Goal: Task Accomplishment & Management: Manage account settings

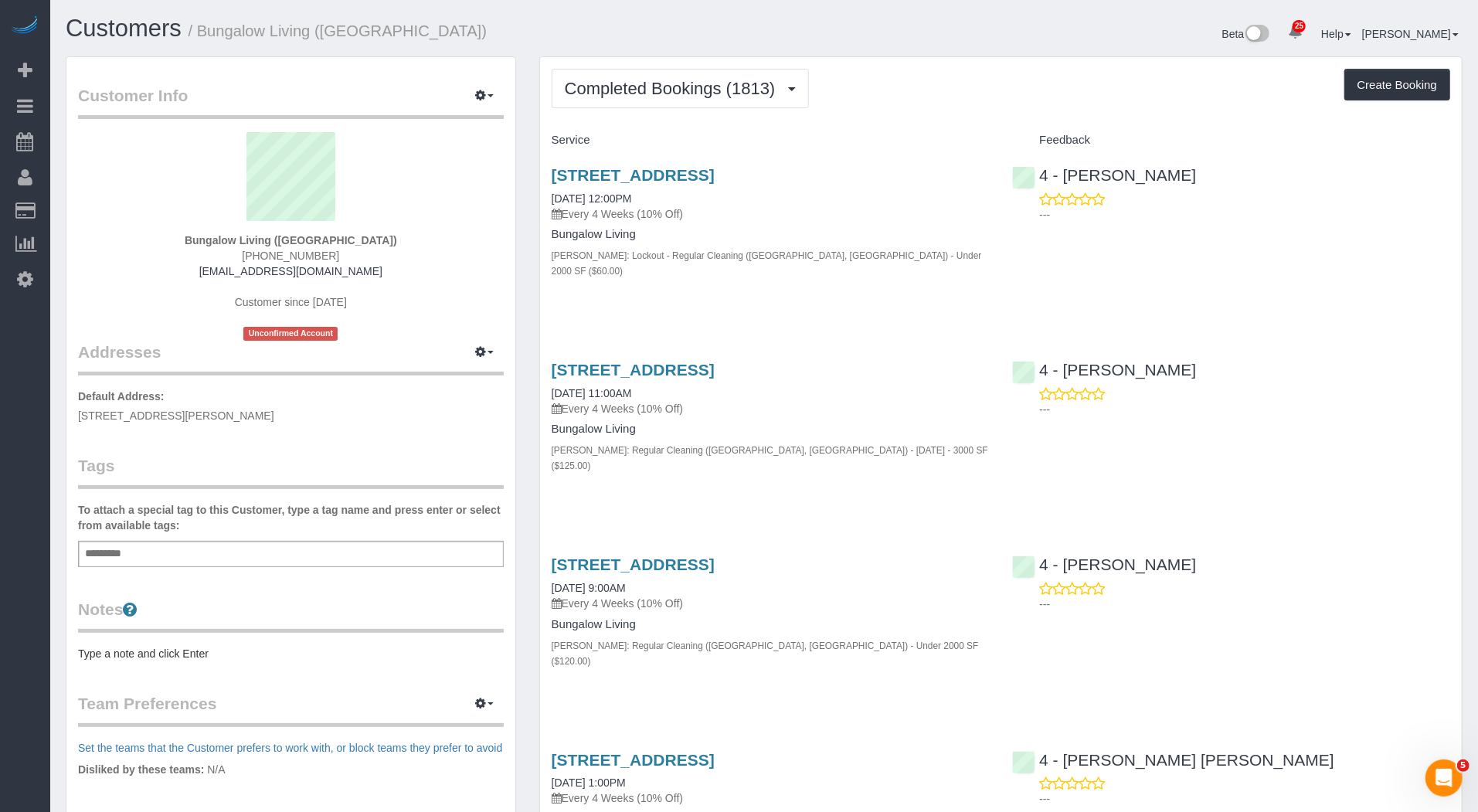
scroll to position [1920, 0]
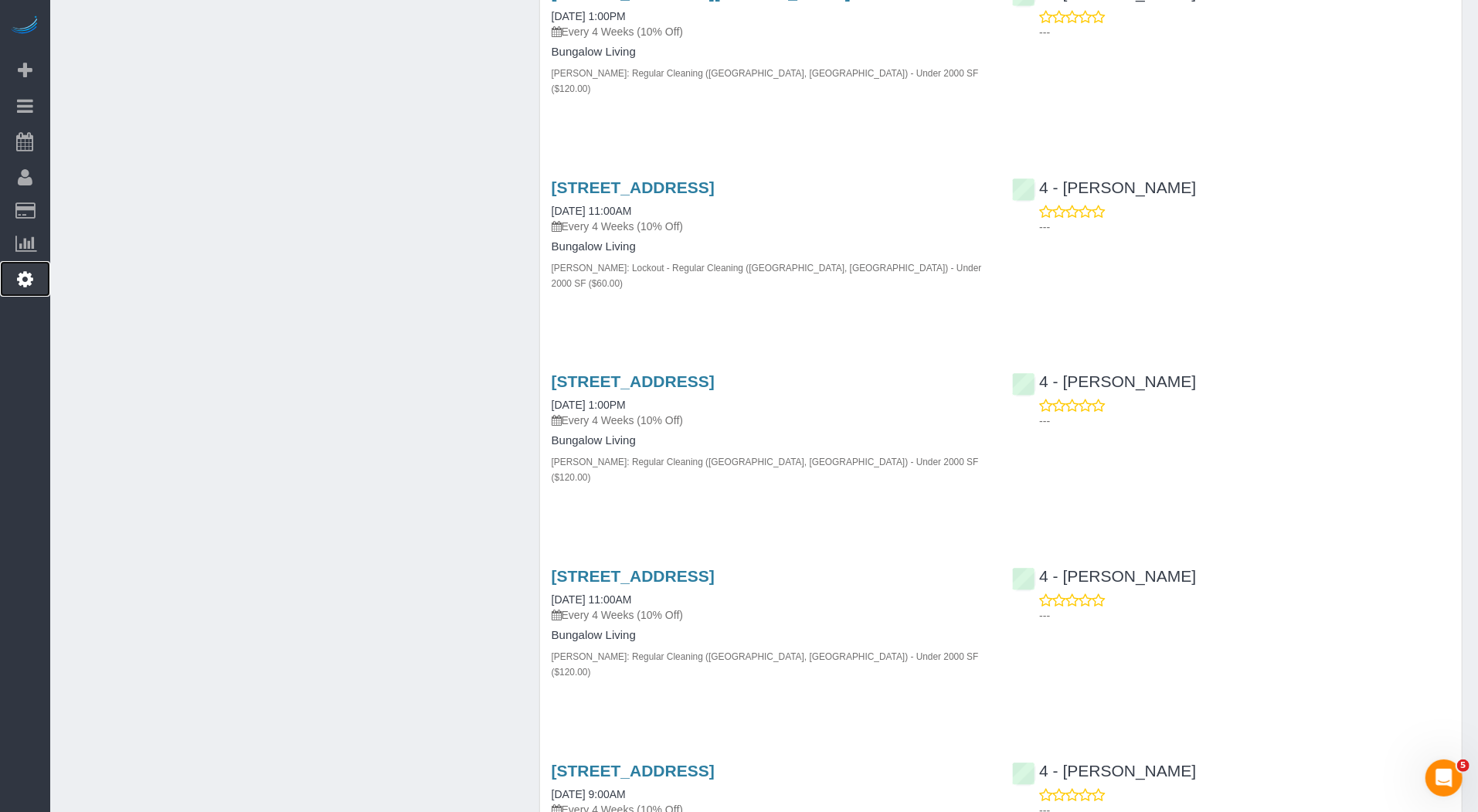
click at [17, 265] on link "Settings" at bounding box center [25, 279] width 50 height 36
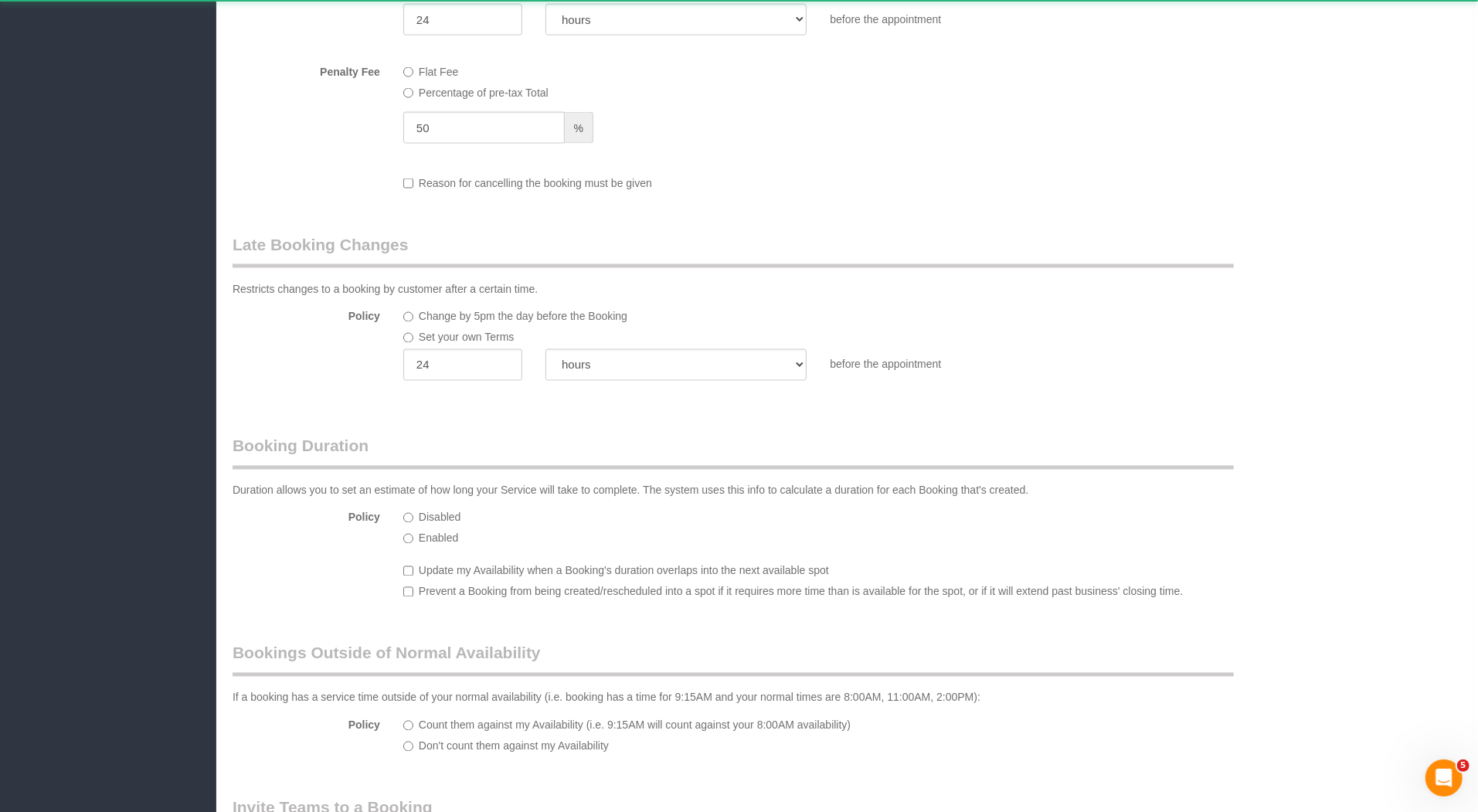
select select "string:[GEOGRAPHIC_DATA]"
select select "425"
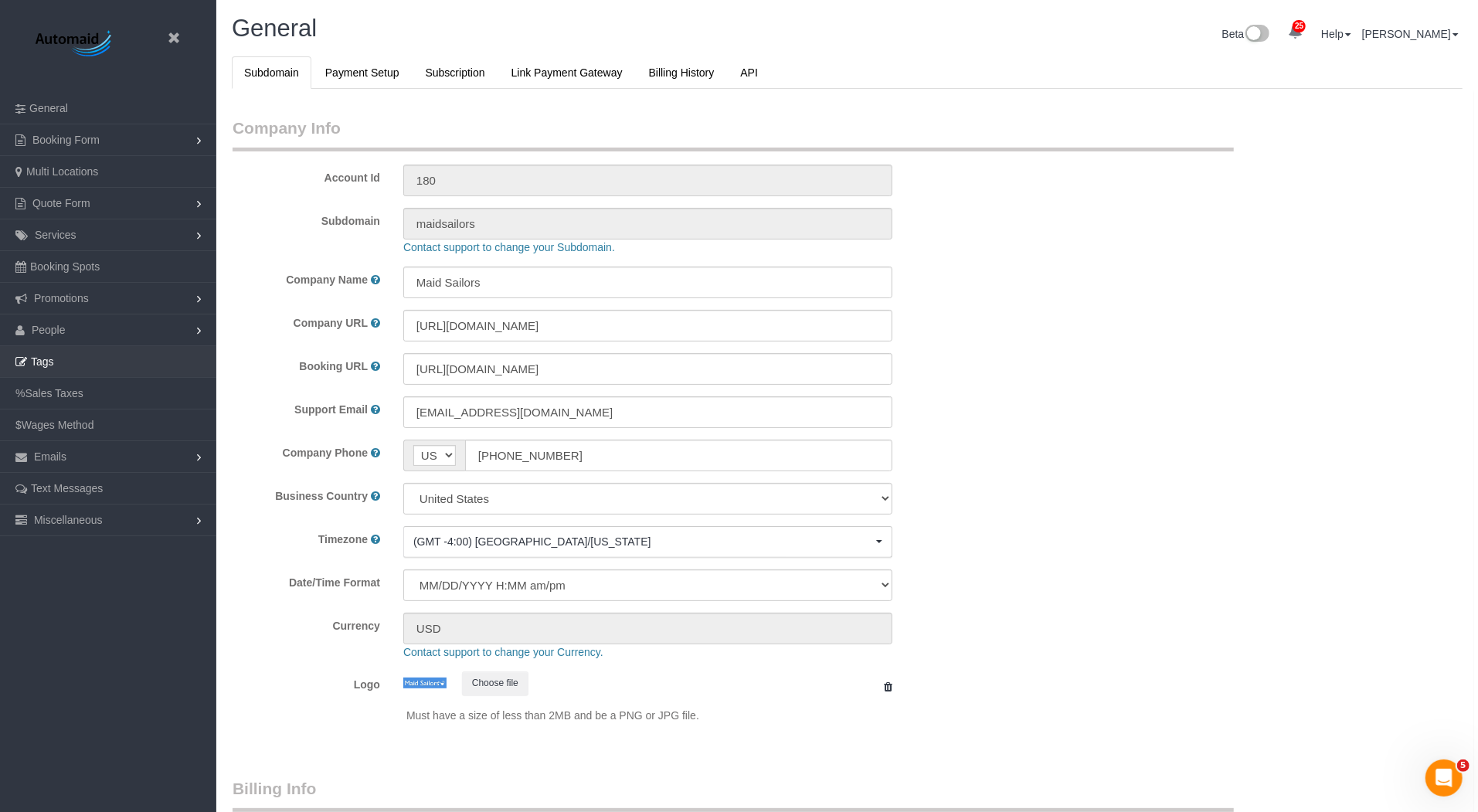
scroll to position [3254, 1478]
click at [84, 323] on link "People" at bounding box center [108, 330] width 216 height 31
click at [74, 353] on link "Teams" at bounding box center [108, 362] width 216 height 31
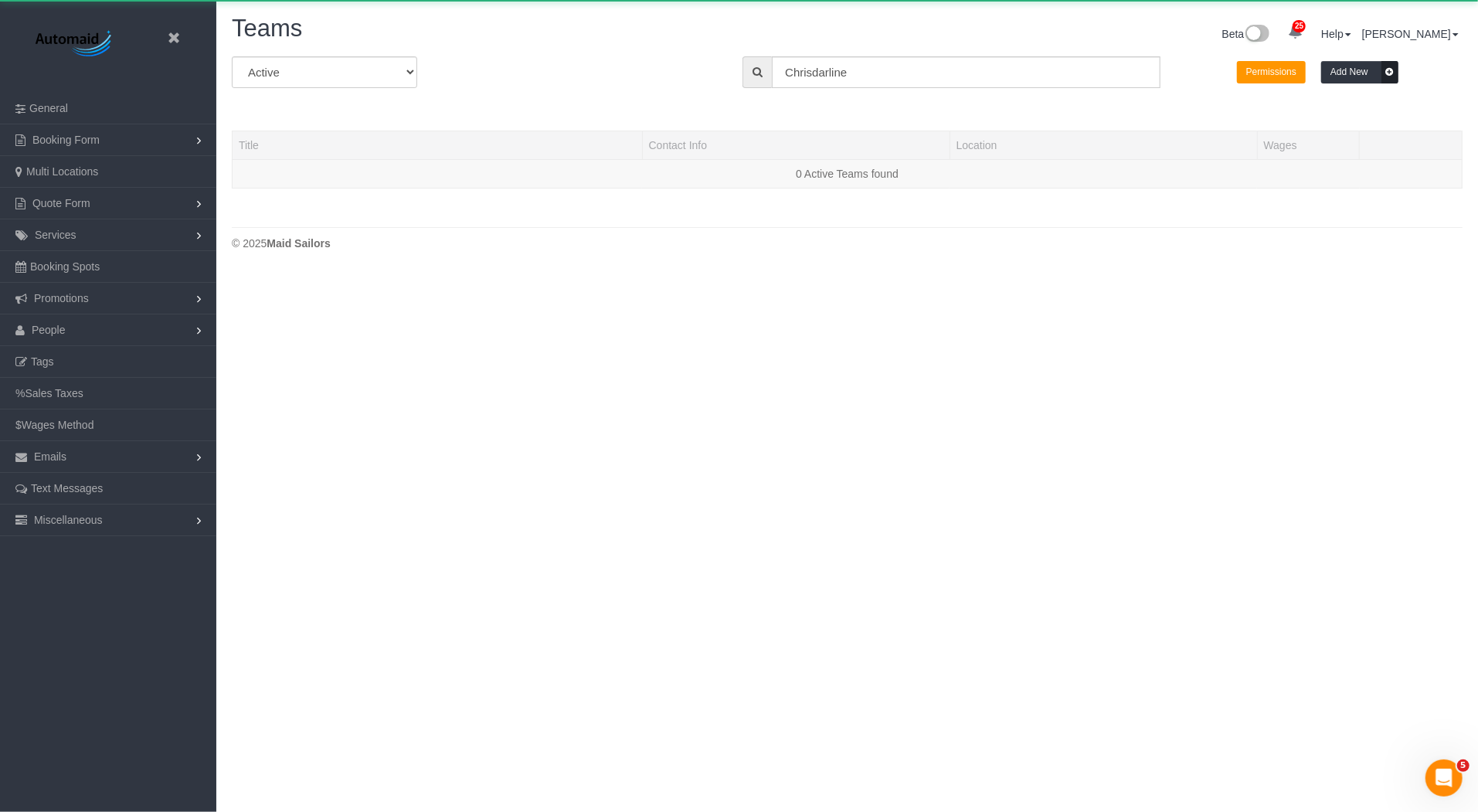
scroll to position [324, 1478]
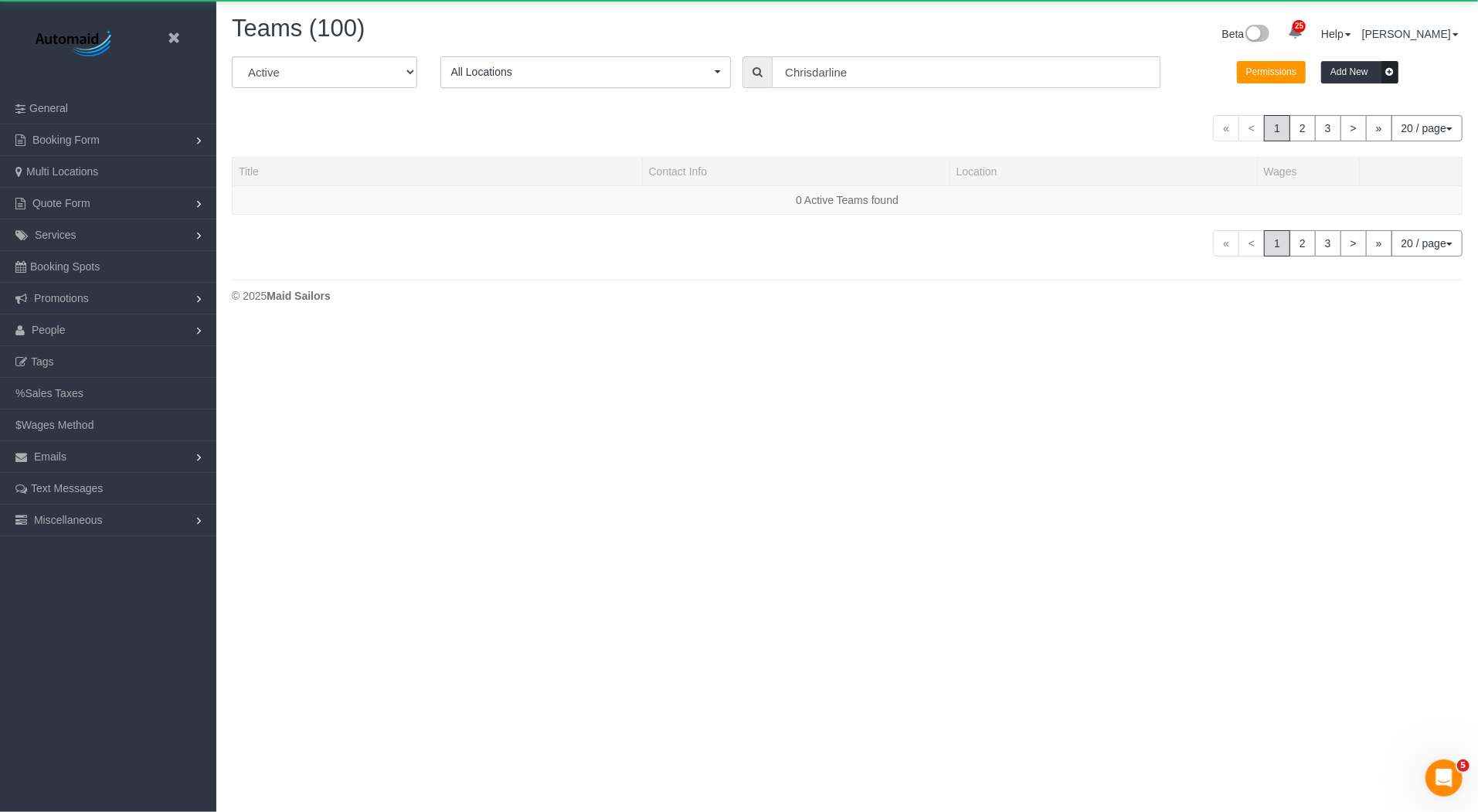
click at [866, 73] on input "Chrisdarline" at bounding box center [966, 72] width 389 height 32
click at [866, 72] on input "Chrisdarline" at bounding box center [966, 72] width 389 height 32
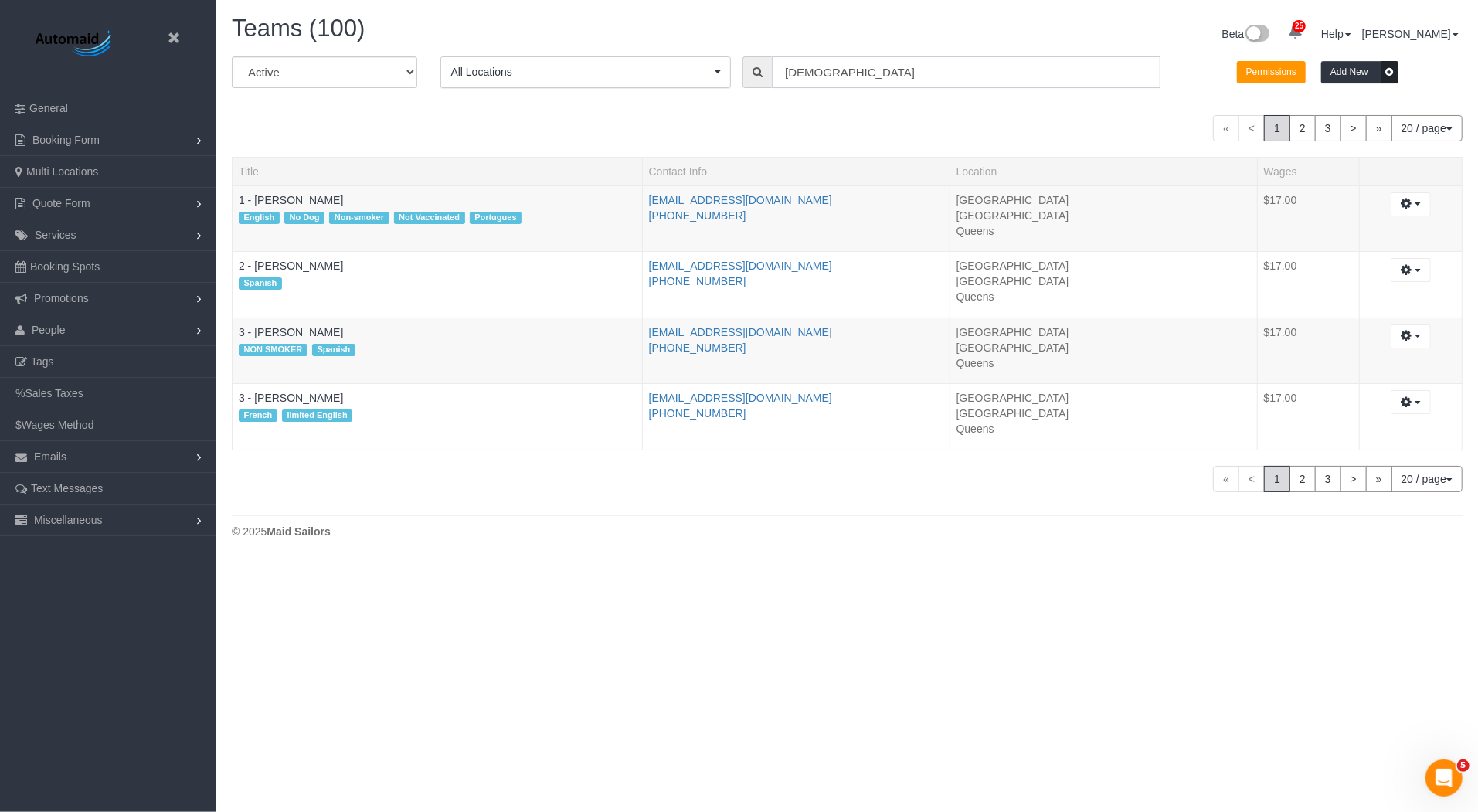
scroll to position [76872, 75790]
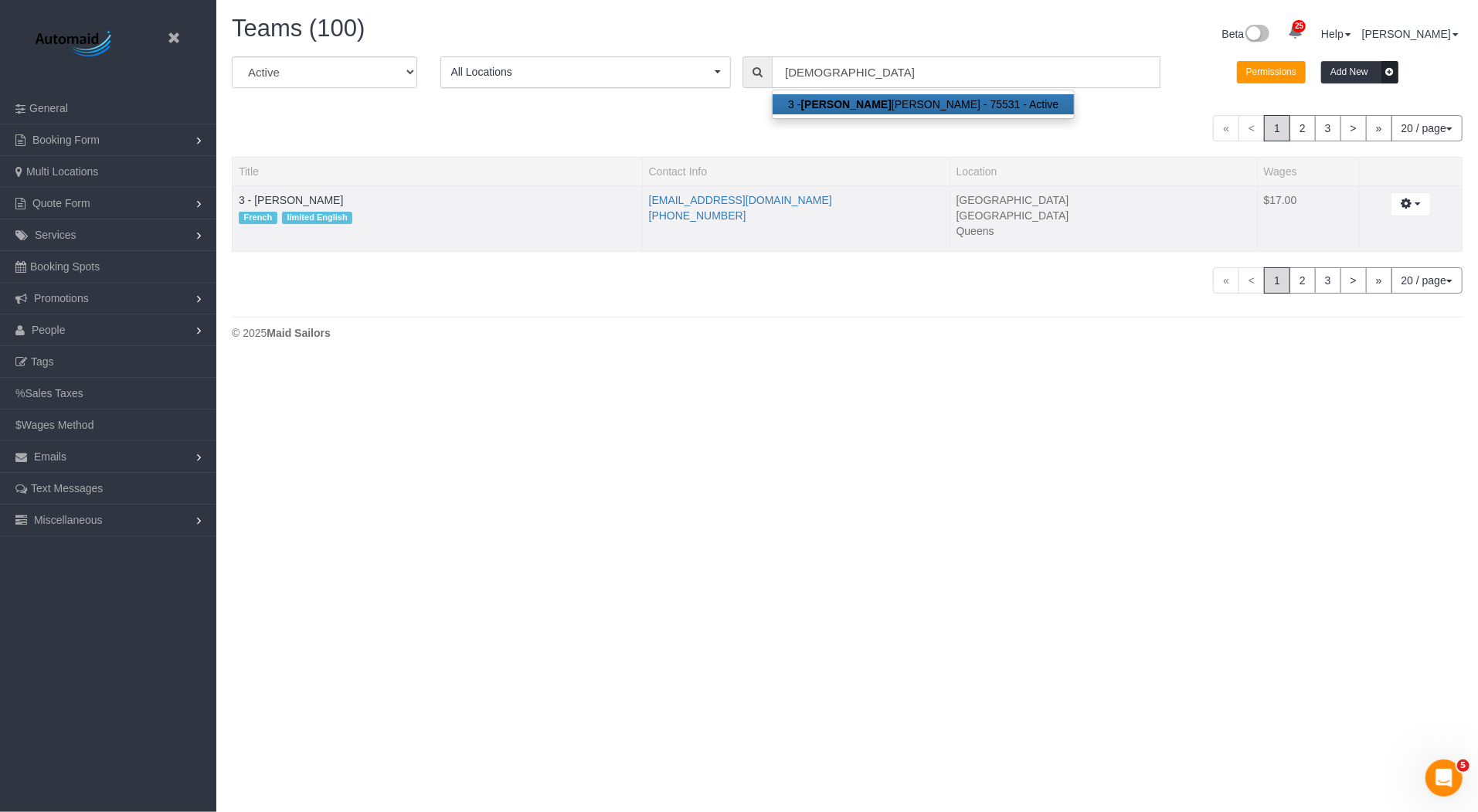
type input "[DEMOGRAPHIC_DATA]"
click at [292, 208] on div "French limited English" at bounding box center [437, 218] width 397 height 20
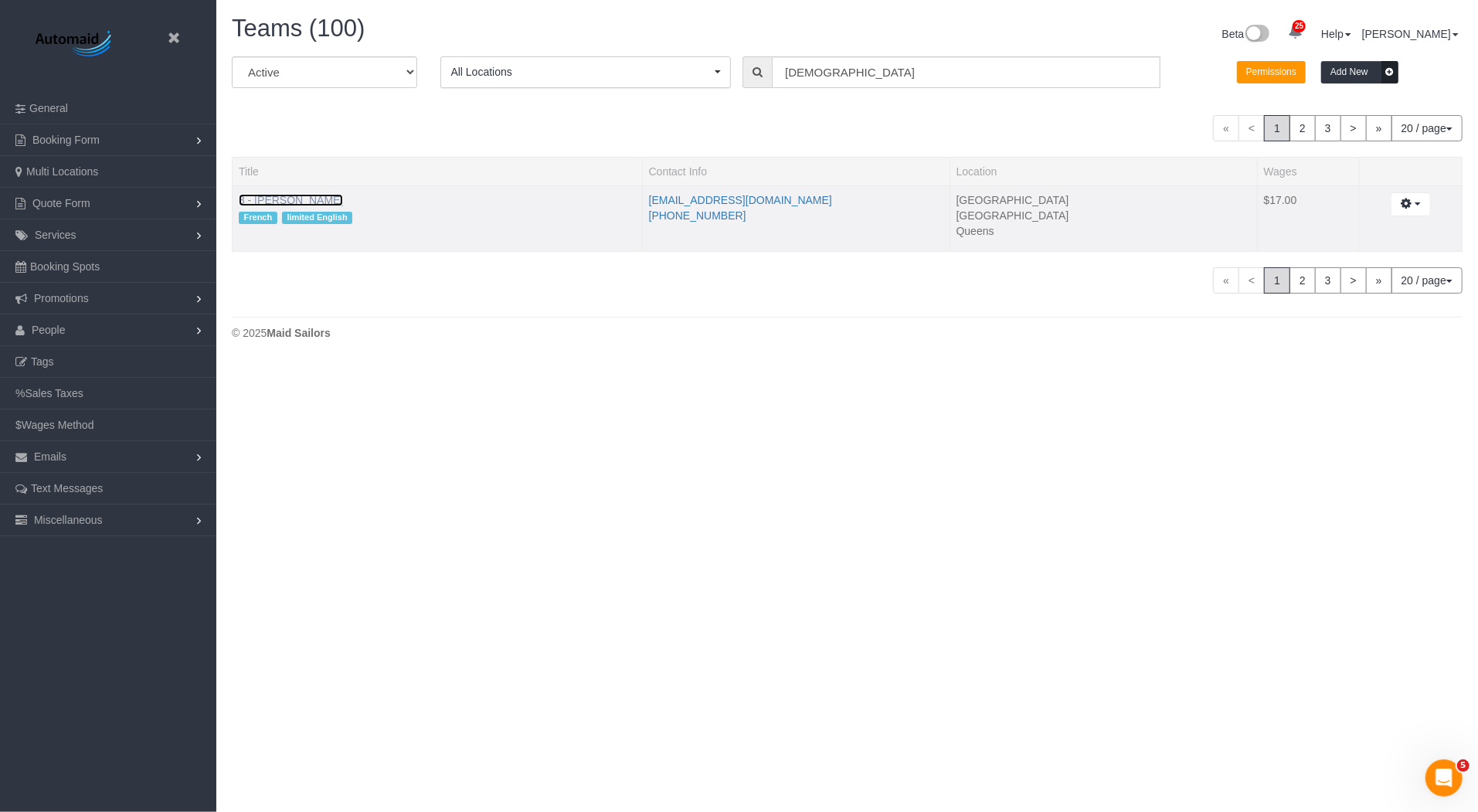
click at [302, 202] on link "3 - [PERSON_NAME]" at bounding box center [291, 200] width 105 height 12
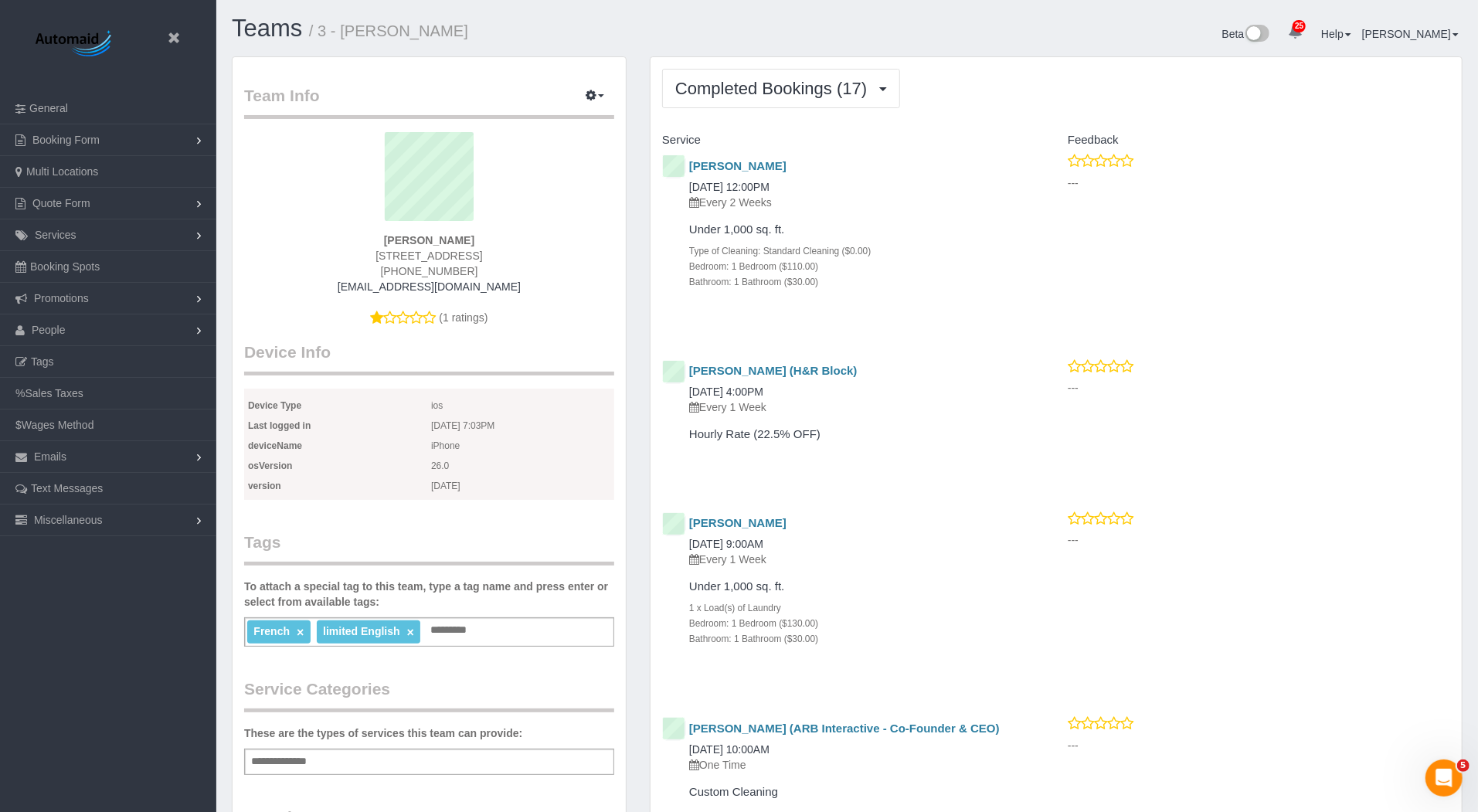
scroll to position [3203, 1478]
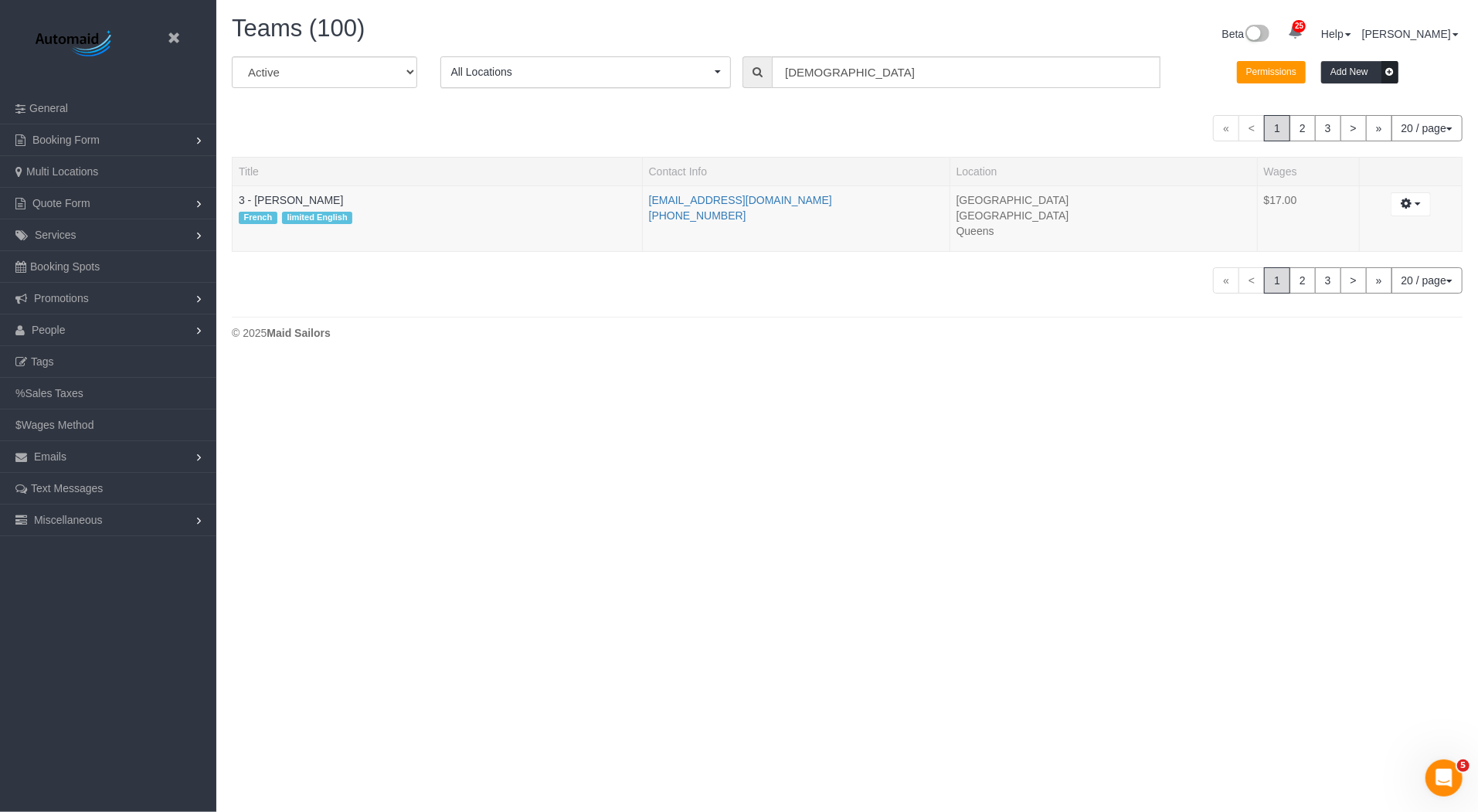
scroll to position [361, 1478]
click at [817, 73] on input "[DEMOGRAPHIC_DATA]" at bounding box center [966, 72] width 389 height 32
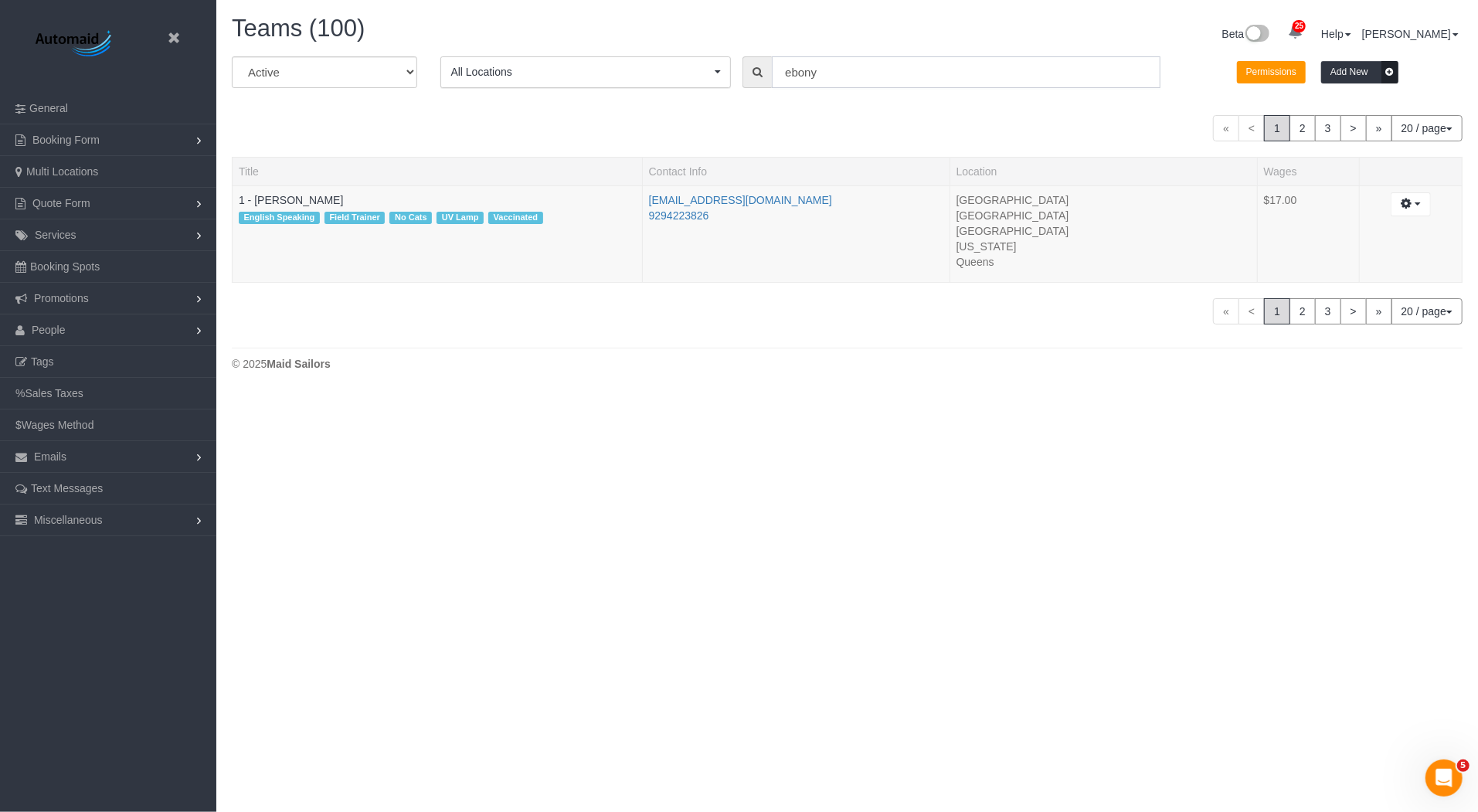
scroll to position [392, 1478]
type input "ebony"
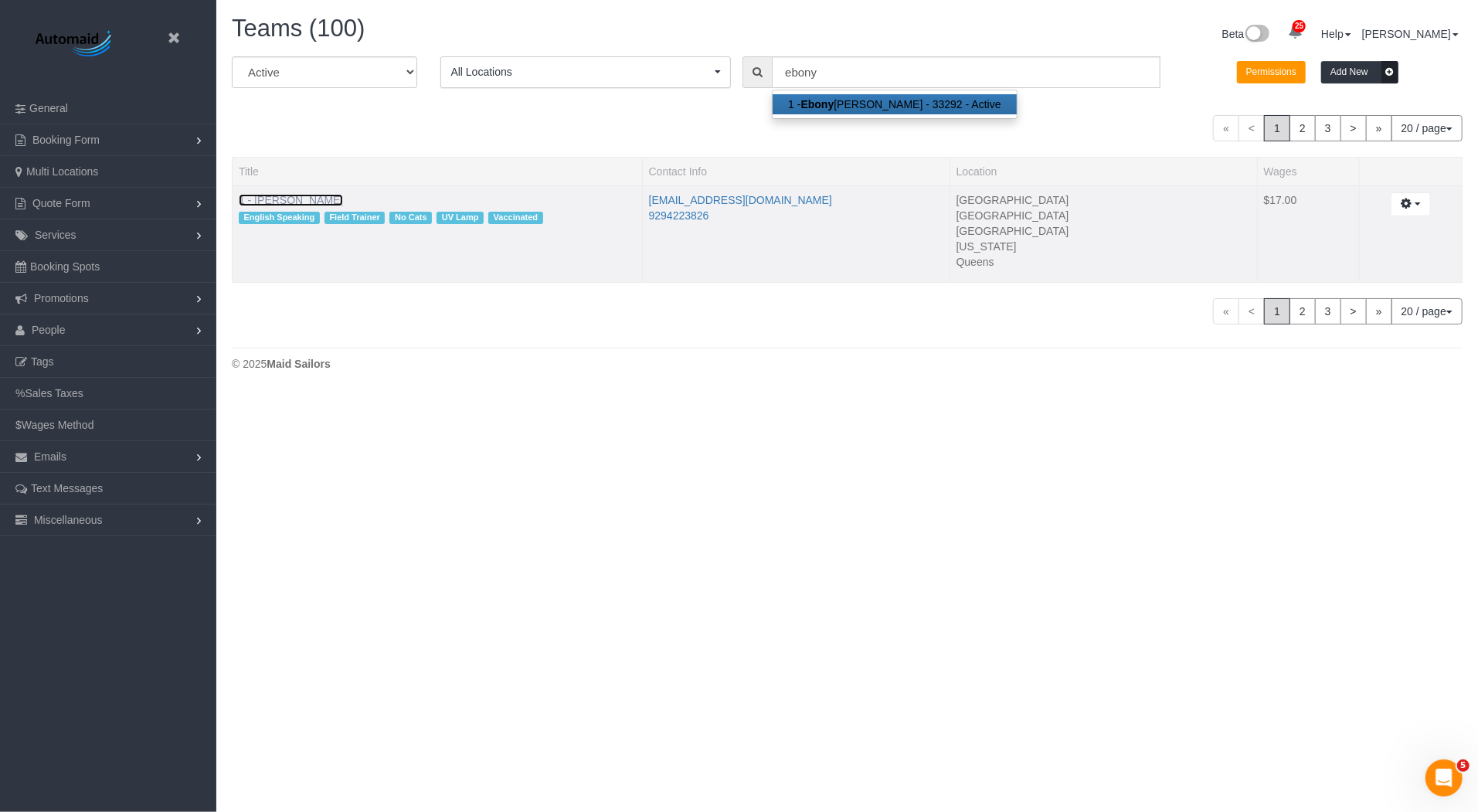
click at [314, 196] on link "1 - [PERSON_NAME]" at bounding box center [291, 200] width 105 height 12
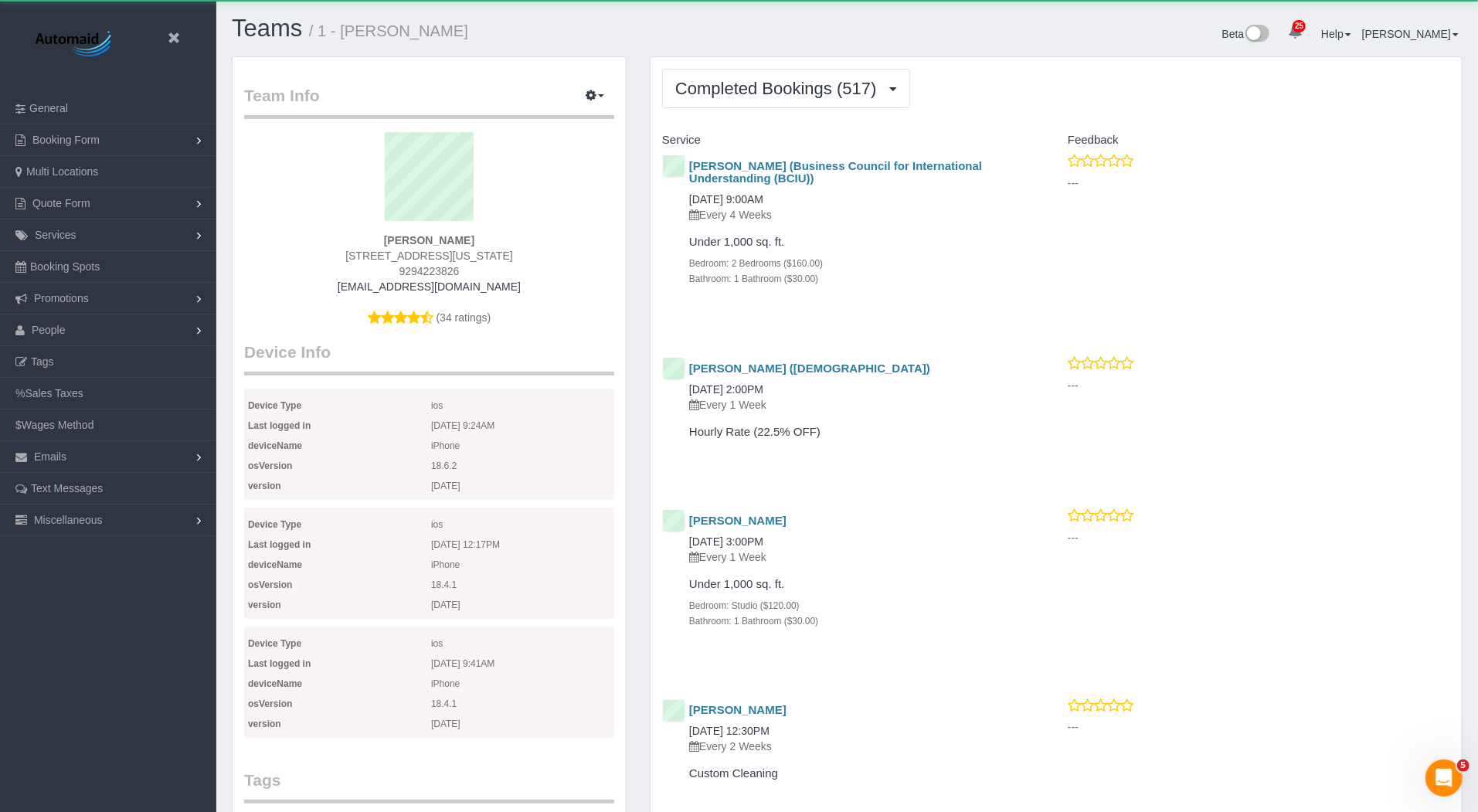
scroll to position [4424, 1478]
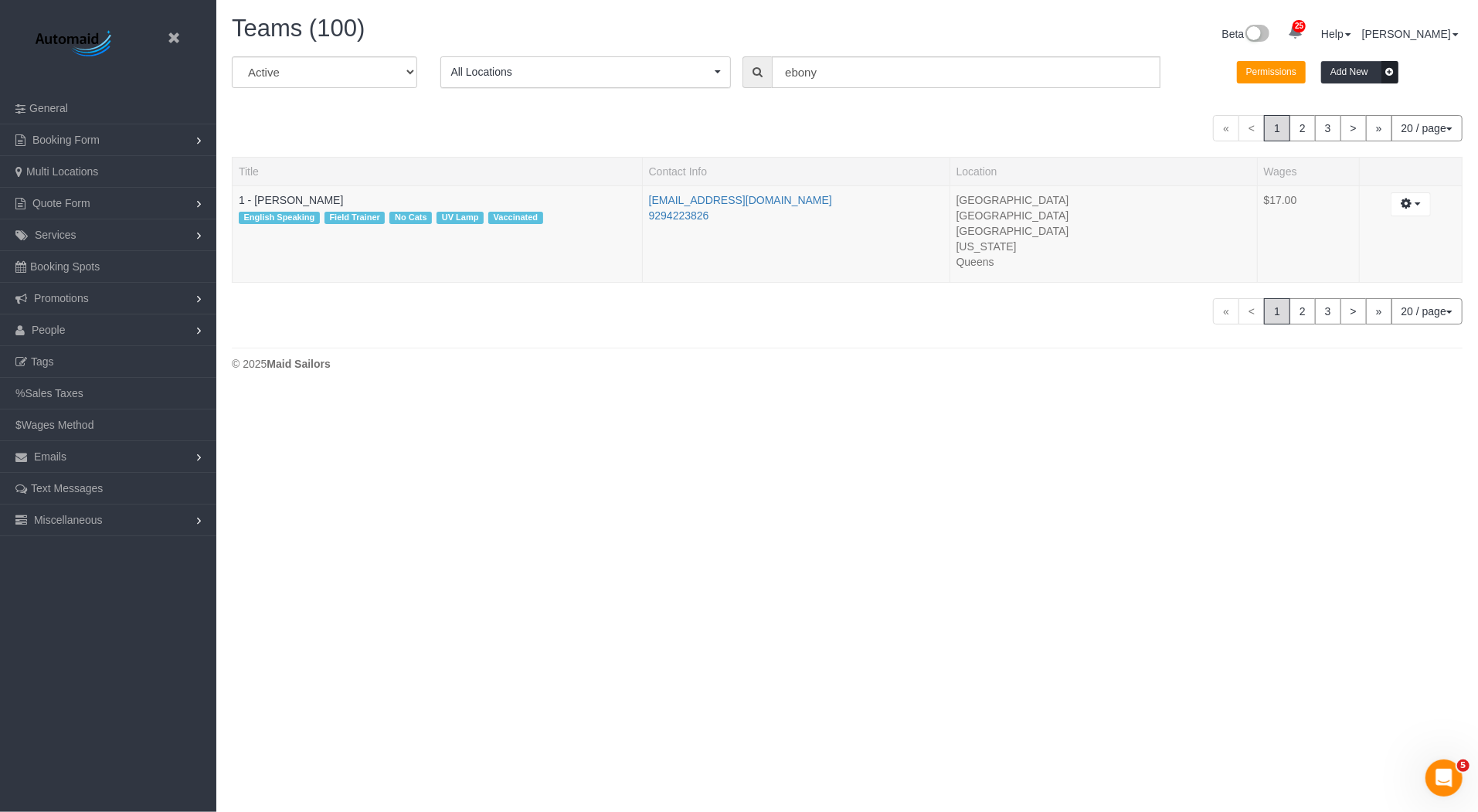
scroll to position [392, 1478]
click at [822, 77] on input "ebony" at bounding box center [966, 72] width 389 height 32
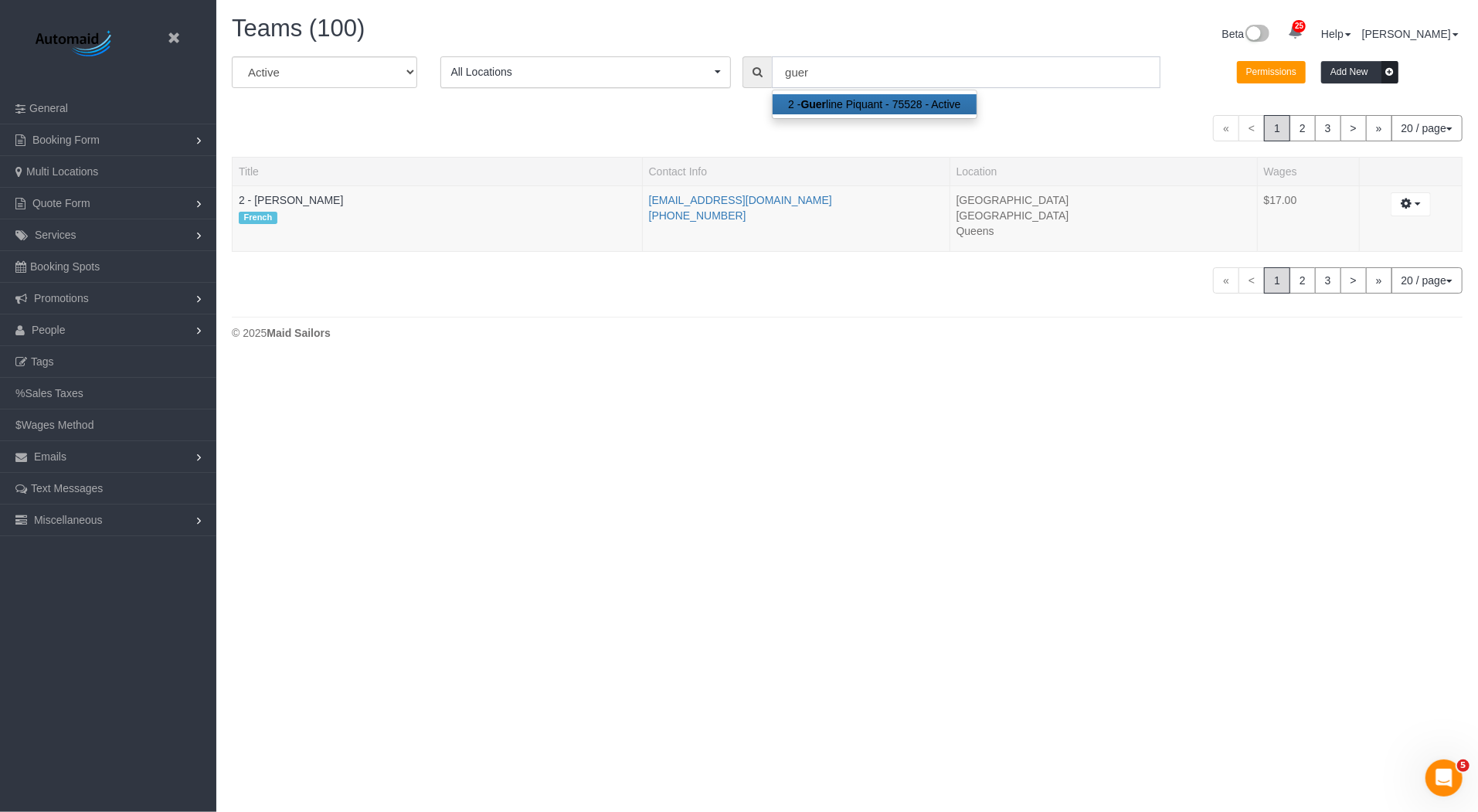
scroll to position [76872, 75790]
type input "guer"
click at [314, 201] on link "2 - [PERSON_NAME]" at bounding box center [291, 200] width 105 height 12
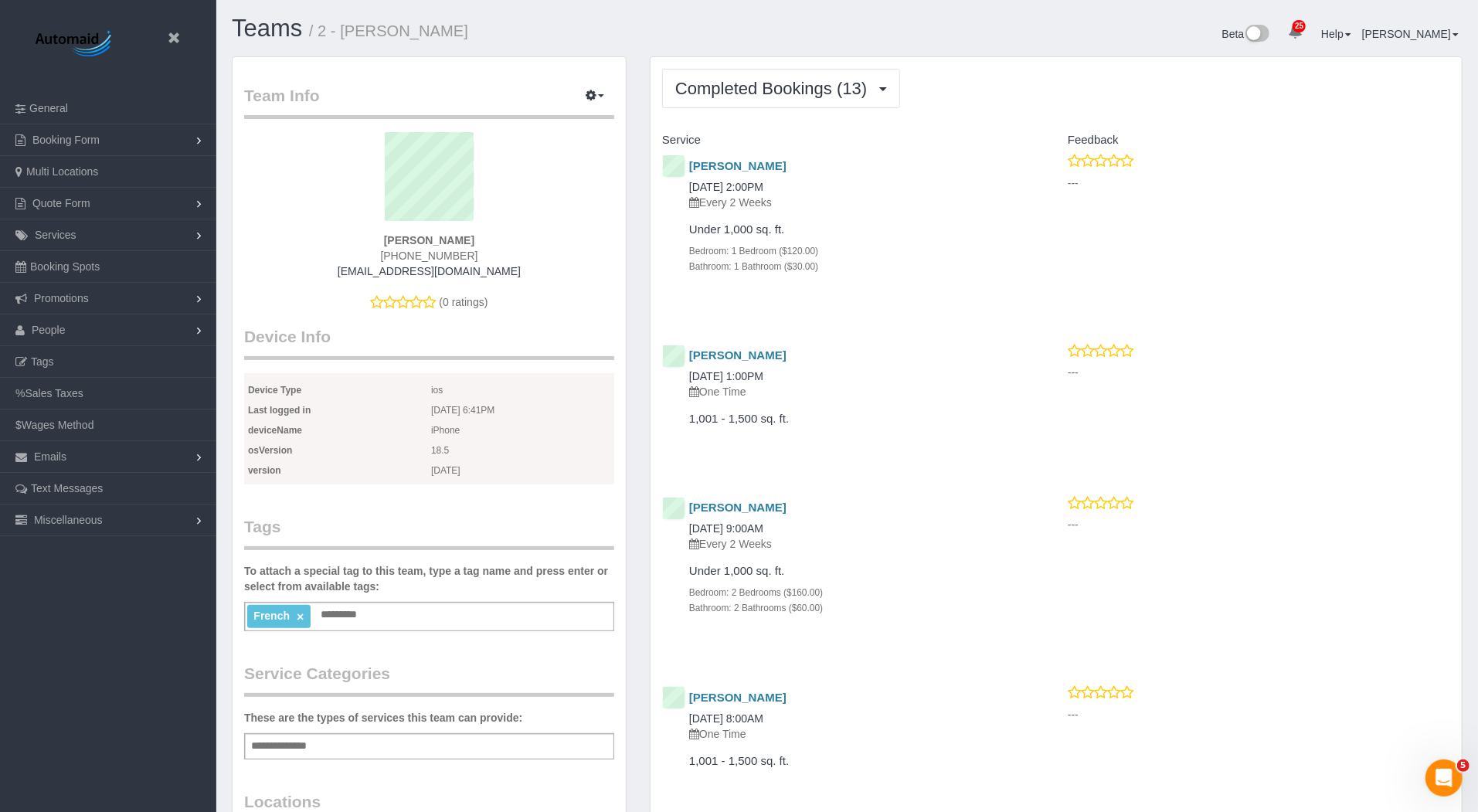
scroll to position [2647, 1478]
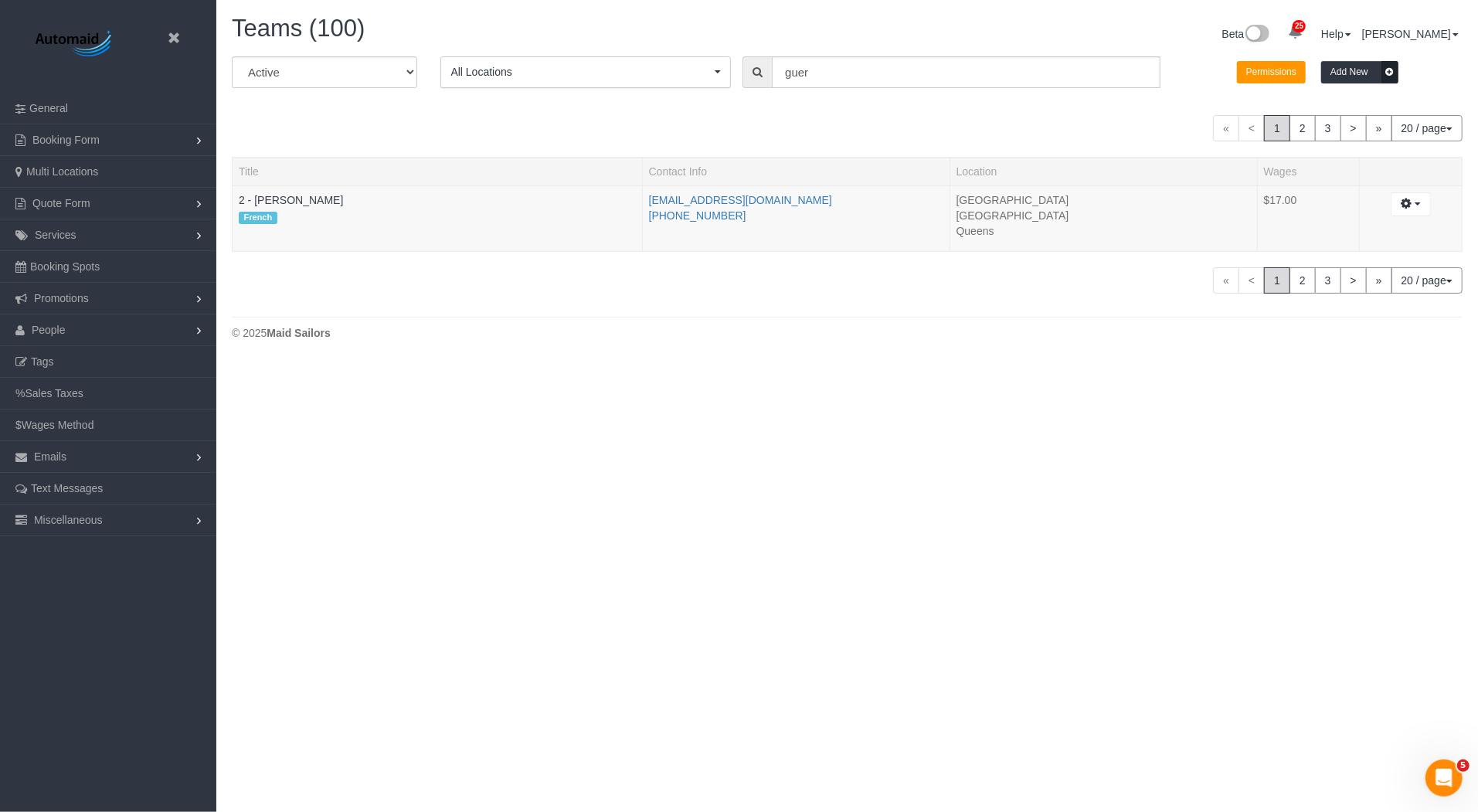
scroll to position [361, 1478]
click at [825, 77] on input "guer" at bounding box center [966, 72] width 389 height 32
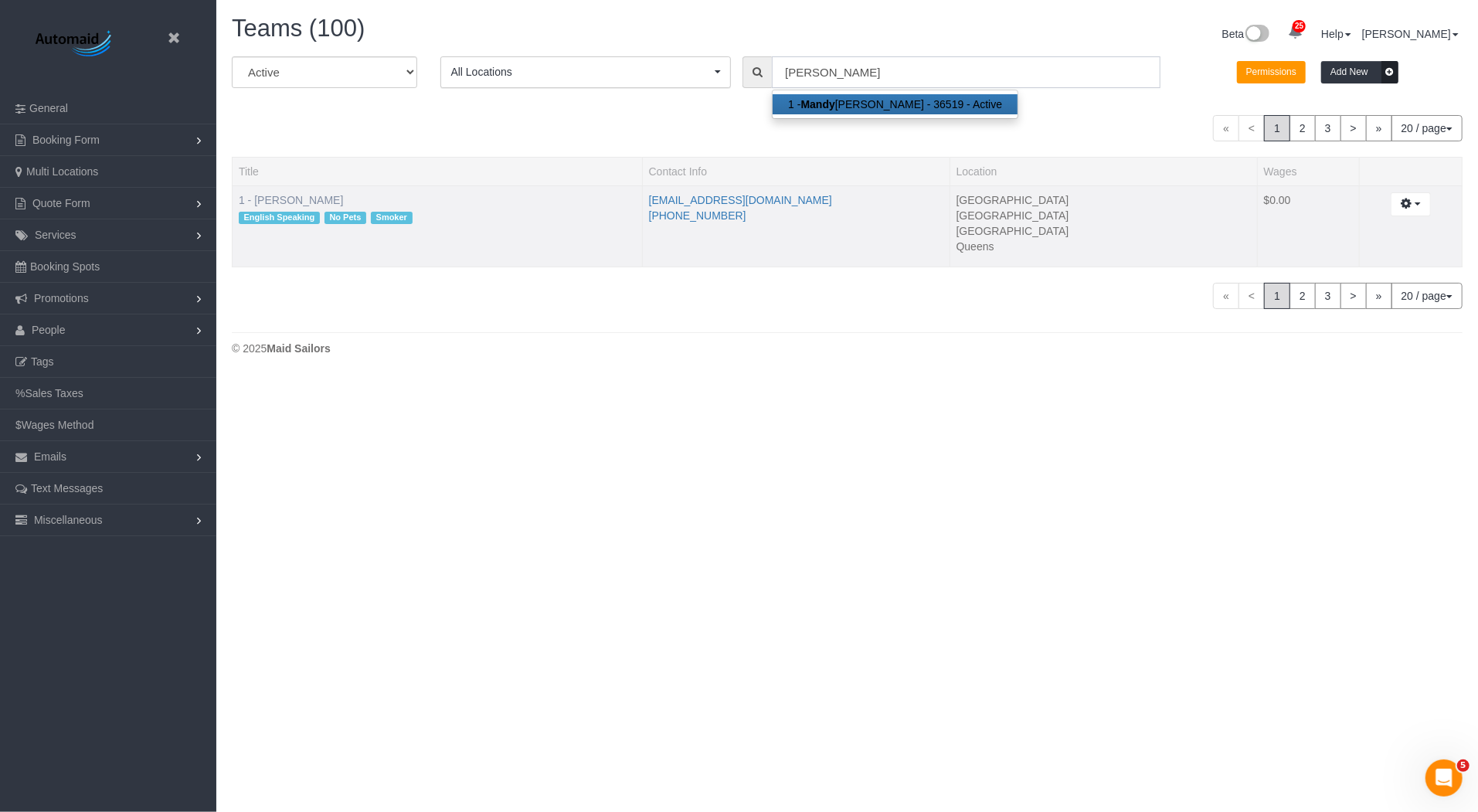
type input "[PERSON_NAME]"
click at [301, 194] on link "1 - [PERSON_NAME]" at bounding box center [291, 200] width 105 height 12
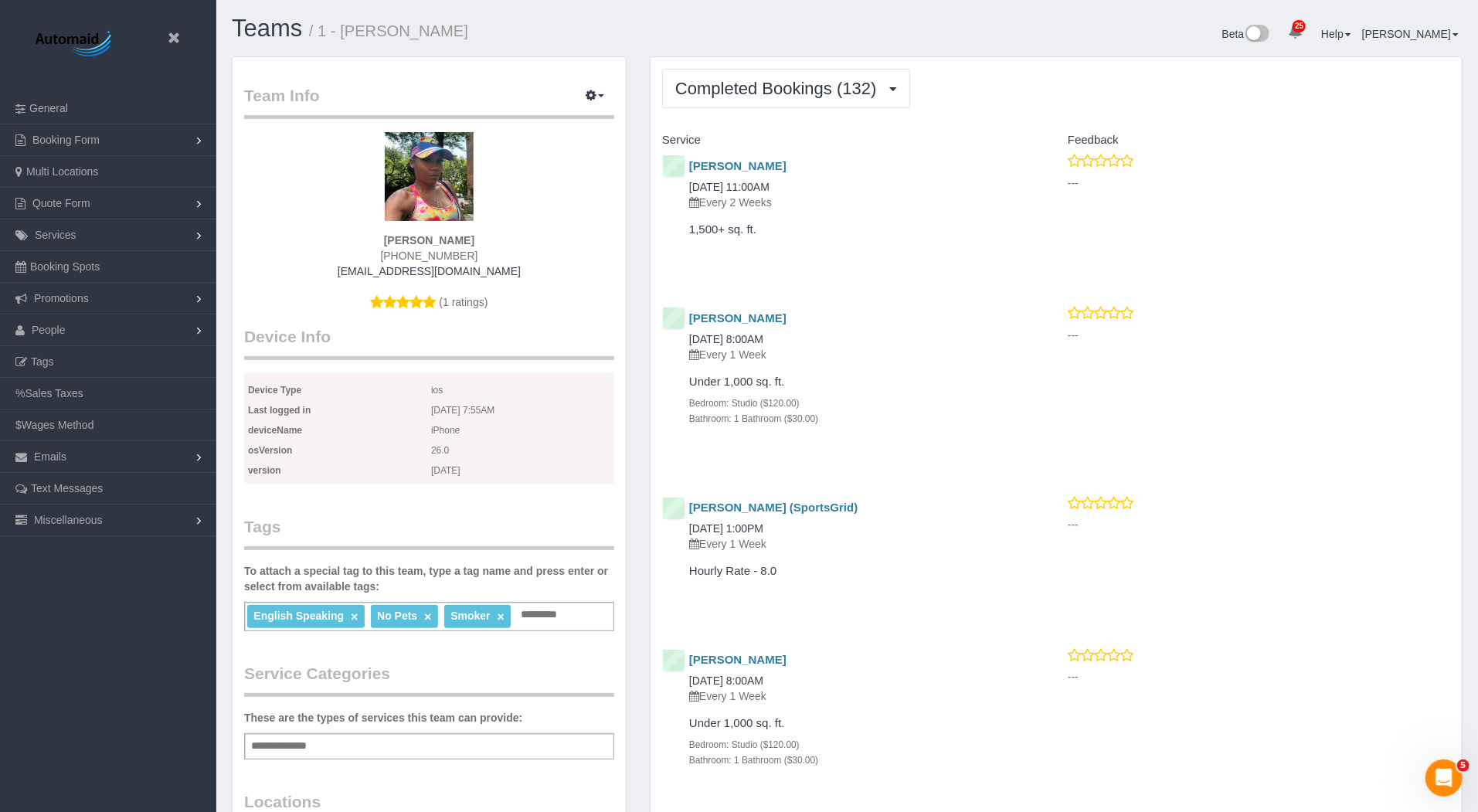
scroll to position [9157, 1478]
click at [176, 38] on icon at bounding box center [173, 38] width 20 height 20
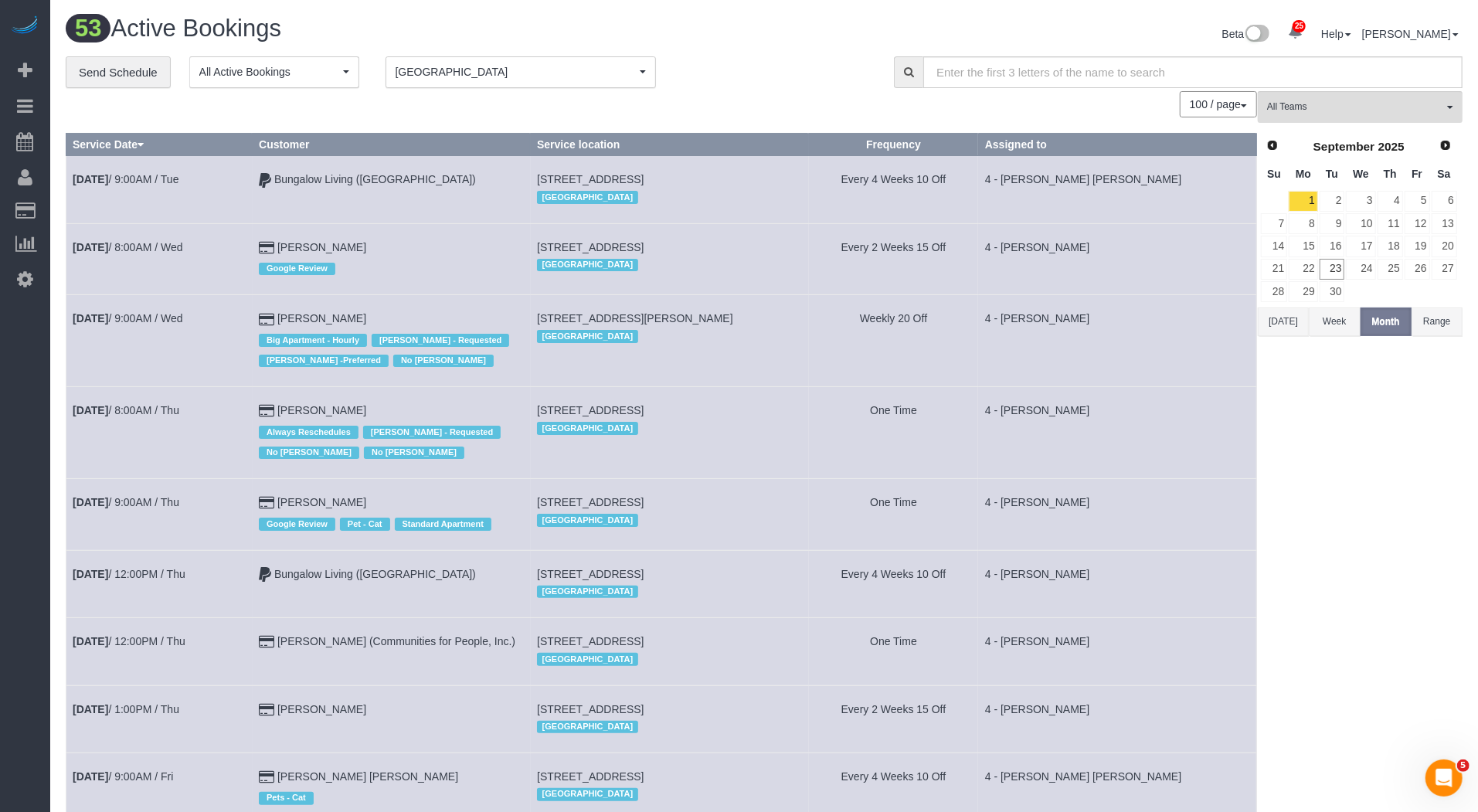
scroll to position [4158, 1478]
click at [1334, 264] on link "23" at bounding box center [1332, 269] width 26 height 21
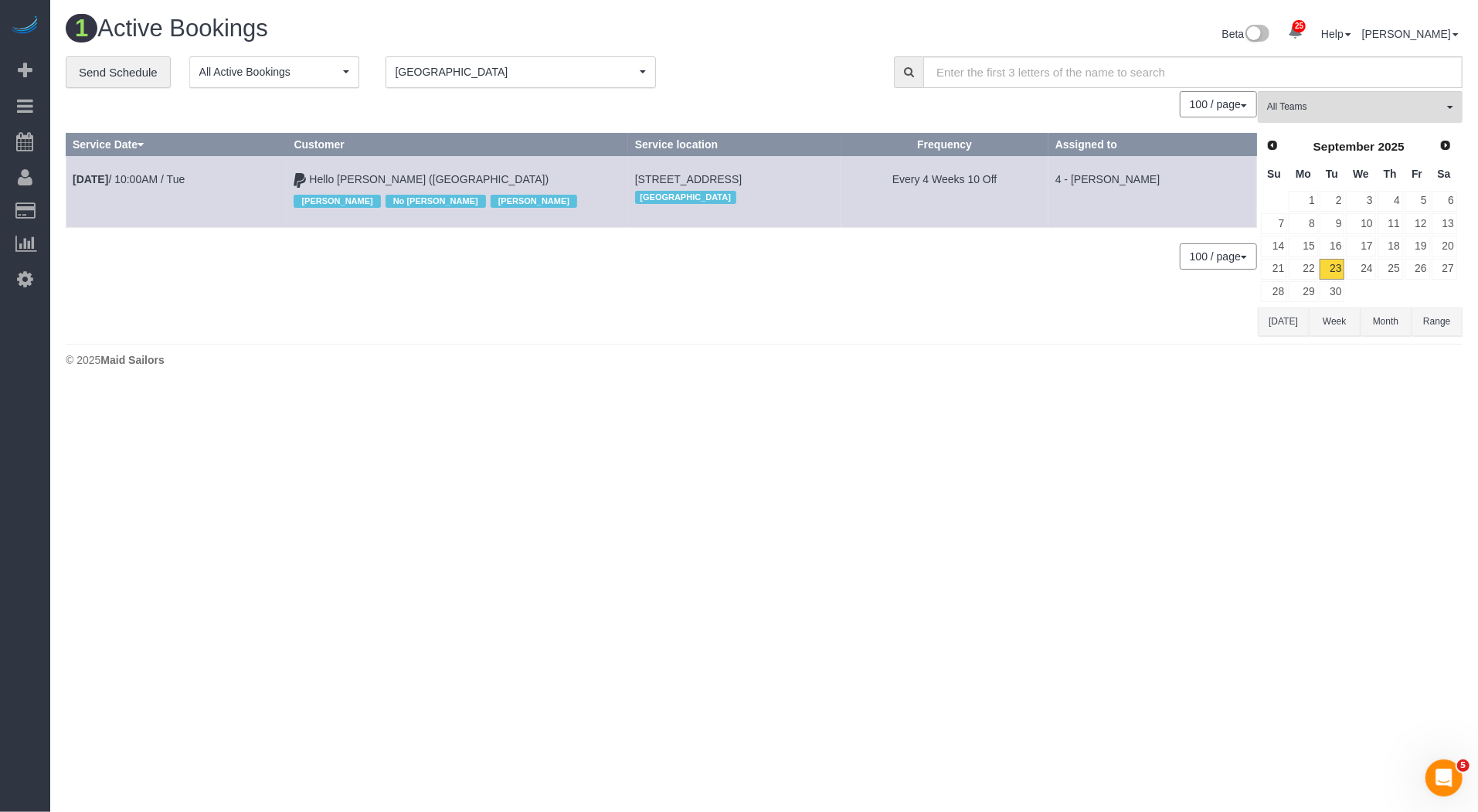
click at [559, 80] on button "Boston [GEOGRAPHIC_DATA]" at bounding box center [520, 72] width 271 height 32
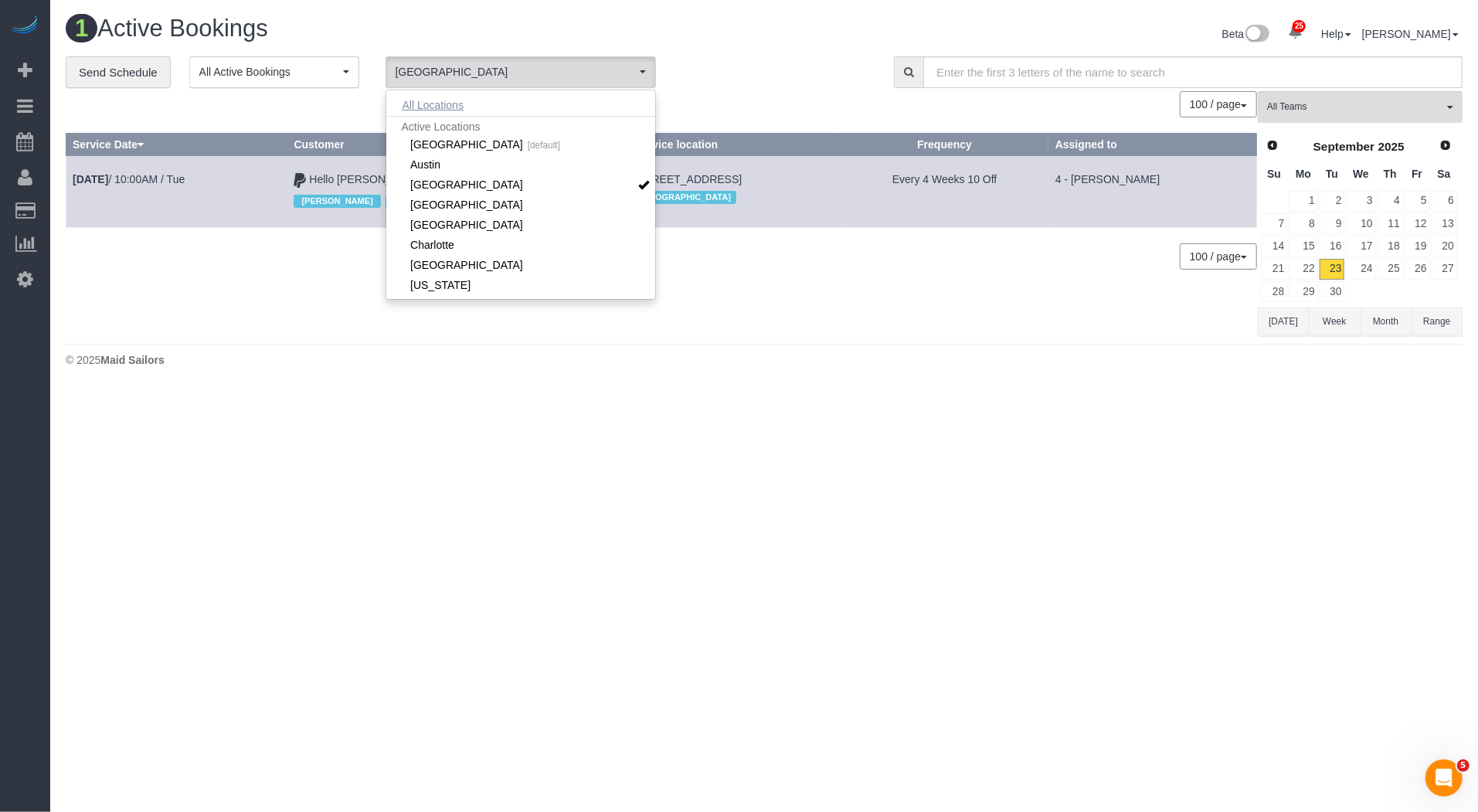
click at [472, 106] on button "All Locations" at bounding box center [433, 105] width 94 height 22
click at [1134, 214] on td "4 - [PERSON_NAME]" at bounding box center [1153, 191] width 208 height 71
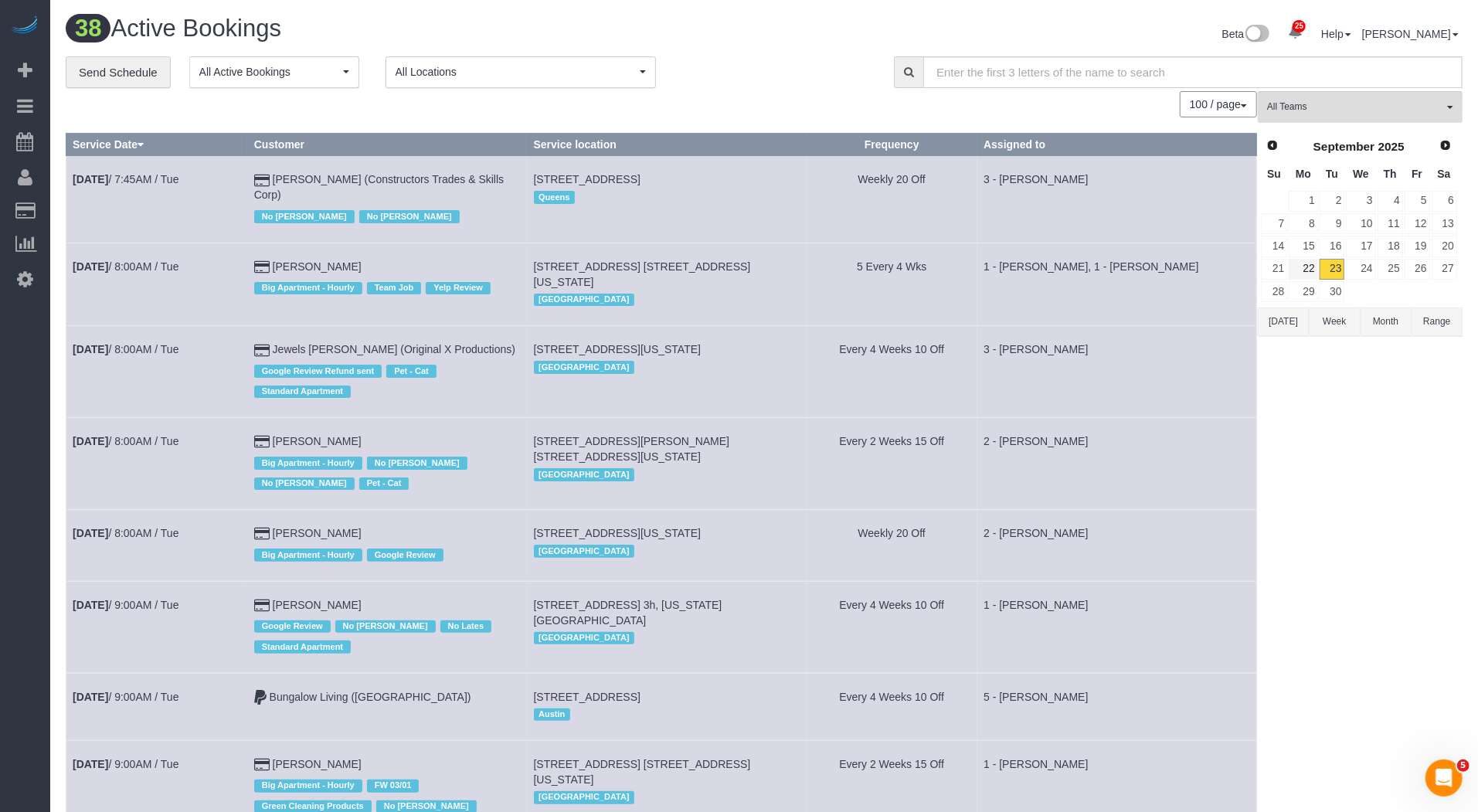
scroll to position [3638, 1478]
click at [1308, 264] on link "22" at bounding box center [1303, 269] width 29 height 21
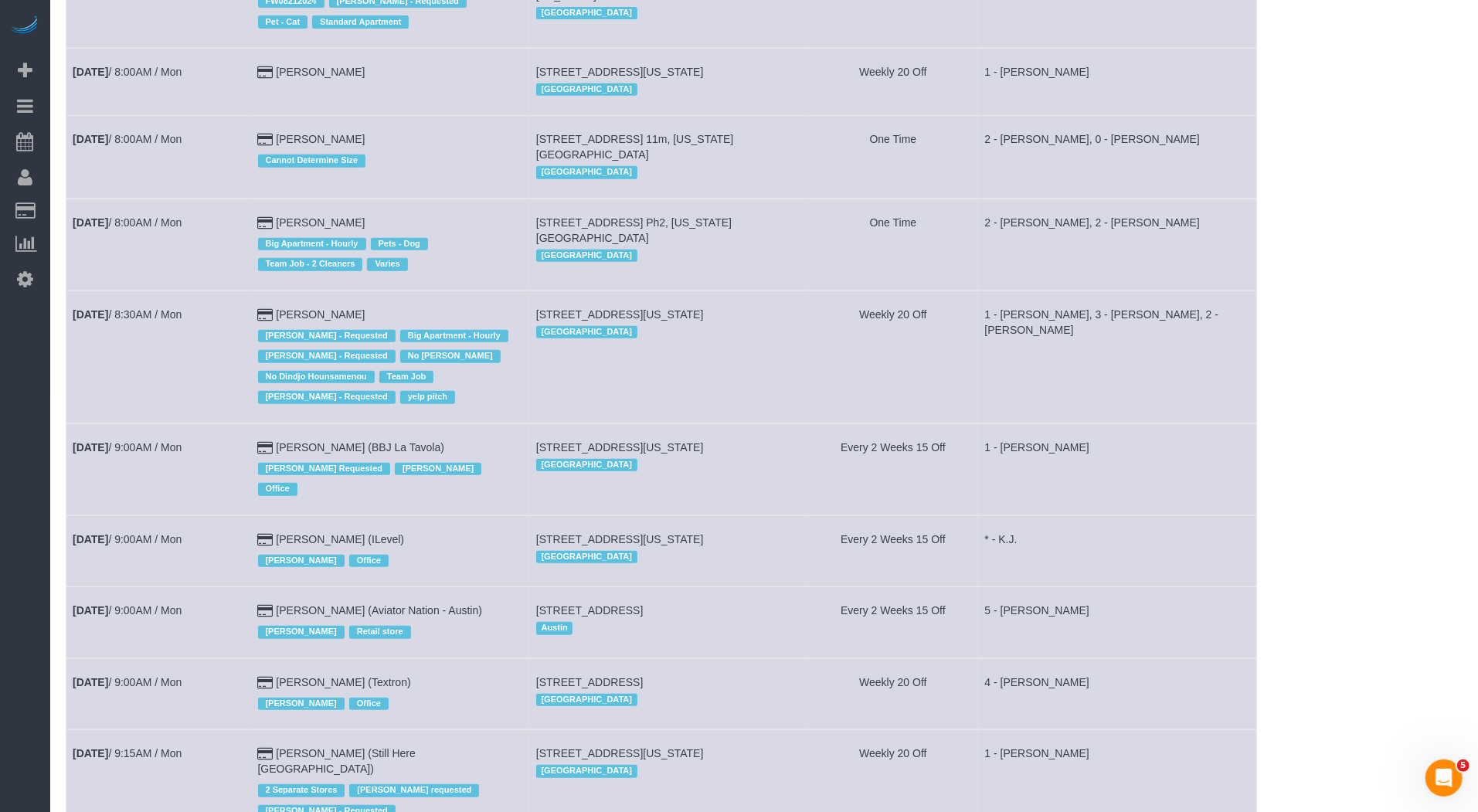
scroll to position [0, 0]
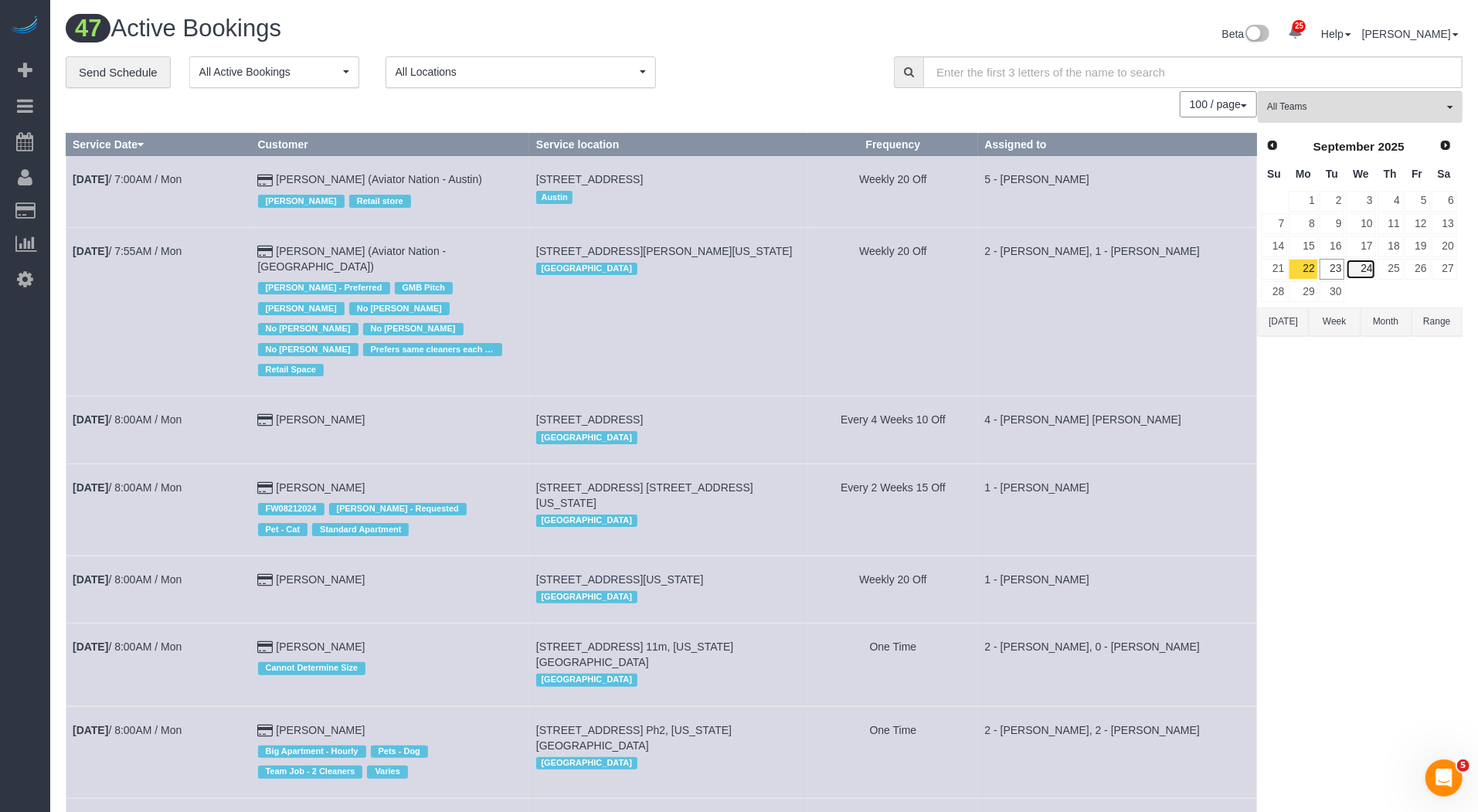
click at [1363, 262] on link "24" at bounding box center [1361, 269] width 30 height 21
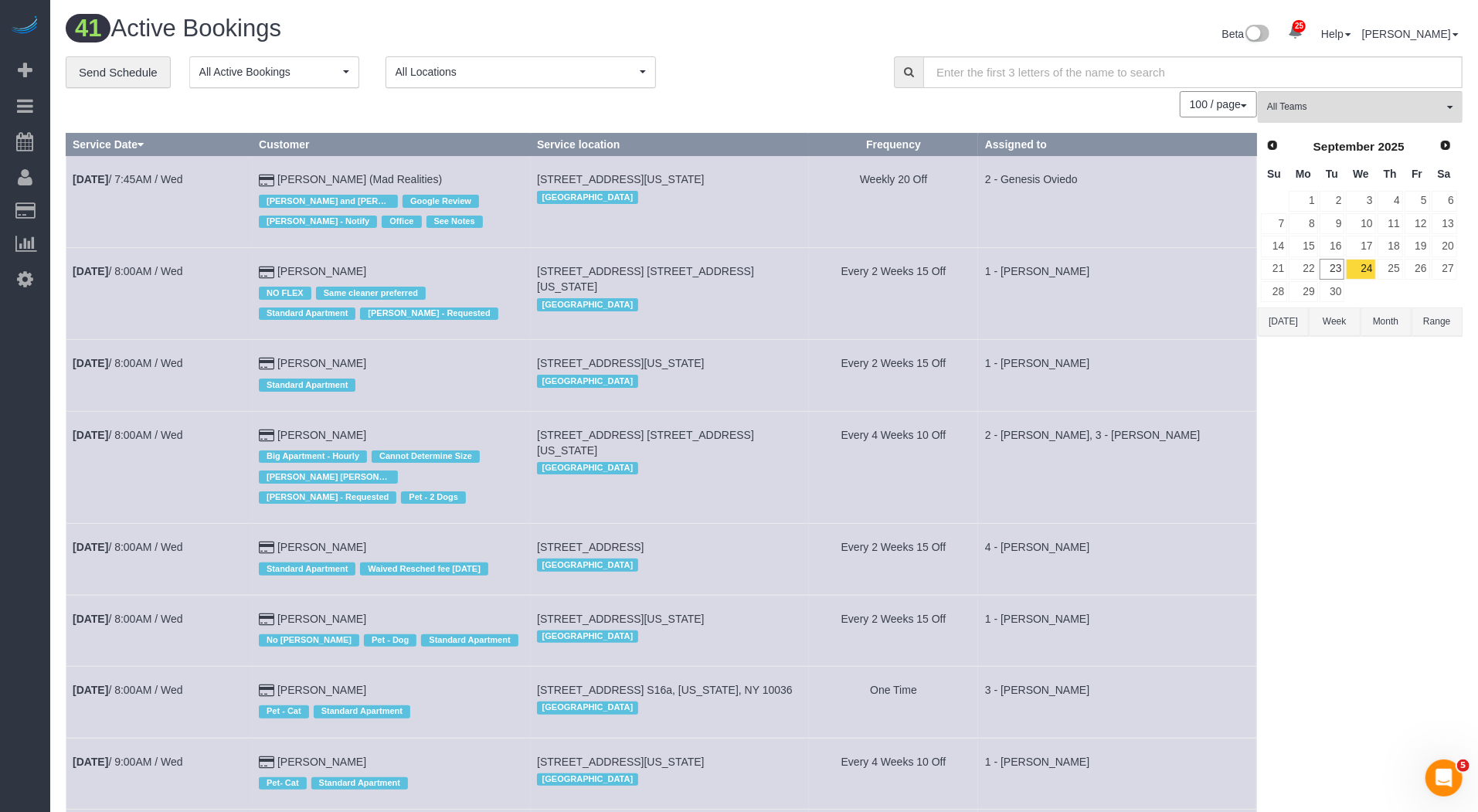
scroll to position [3757, 1478]
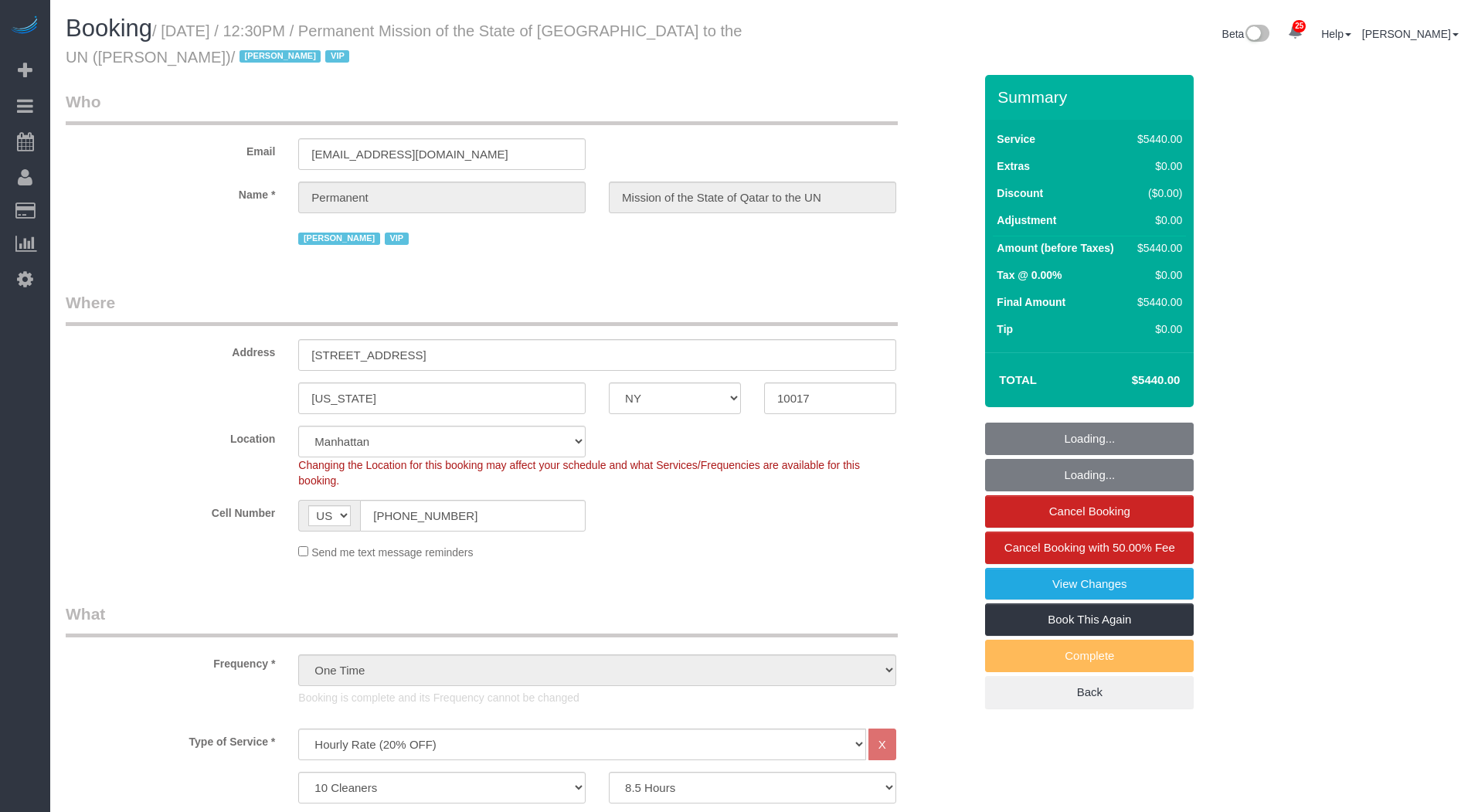
select select "NY"
select select "10"
select select "510"
select select "number:89"
select select "number:90"
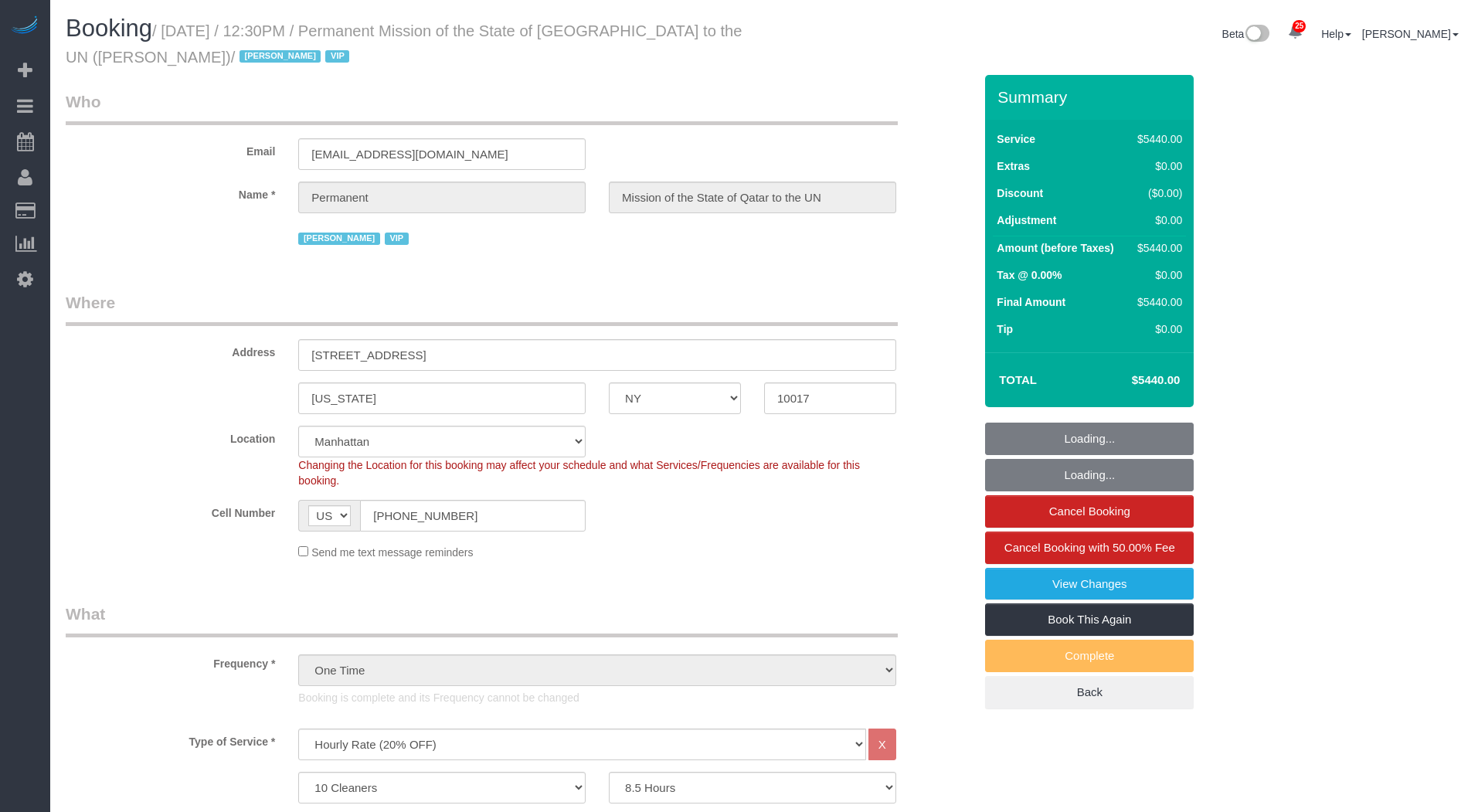
select select "number:15"
select select "number:7"
select select "object:1739"
